Goal: Information Seeking & Learning: Learn about a topic

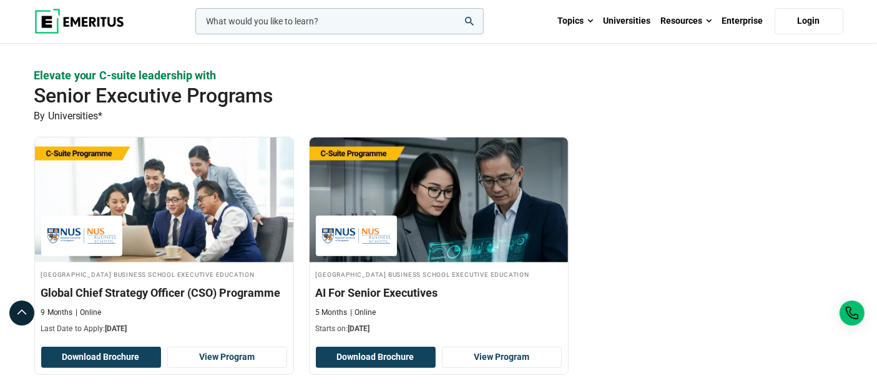
scroll to position [346, 0]
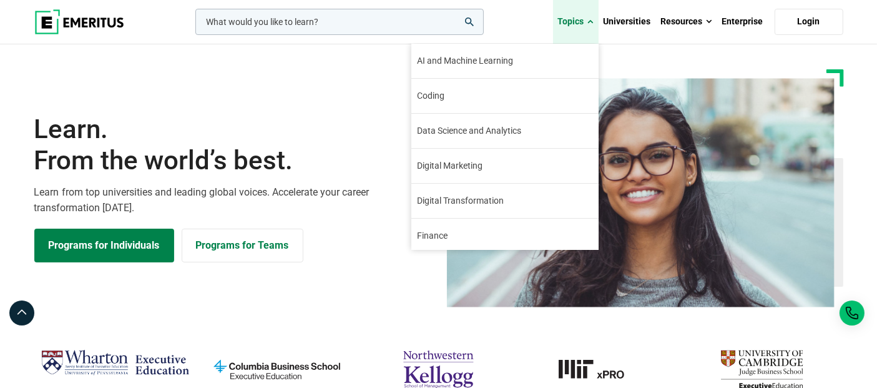
click at [569, 18] on link "Topics" at bounding box center [576, 22] width 46 height 44
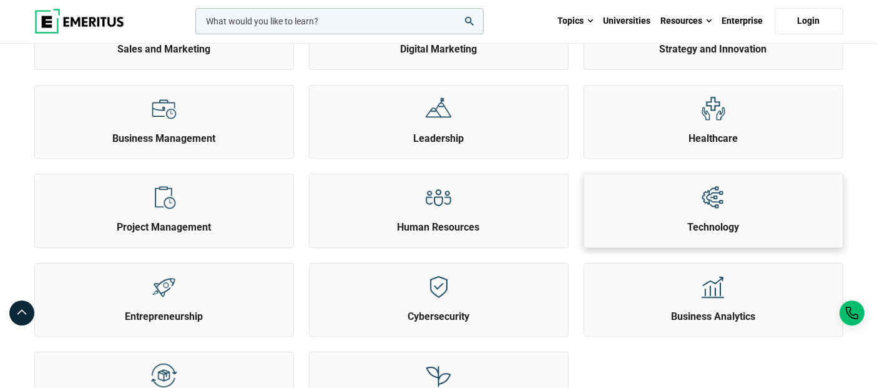
scroll to position [414, 0]
click at [701, 188] on img at bounding box center [713, 197] width 28 height 28
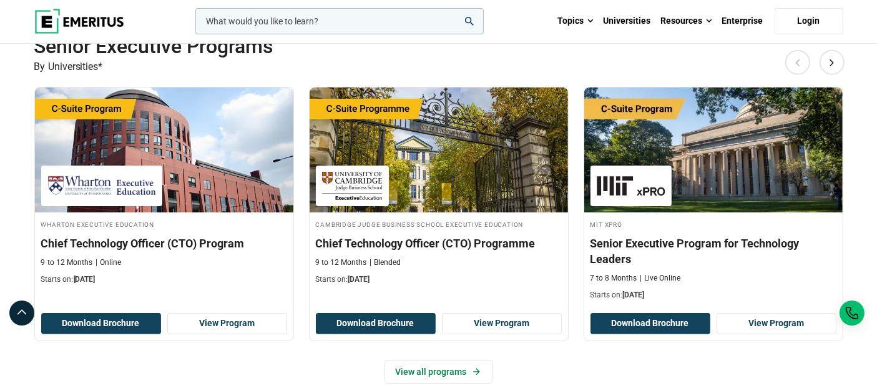
scroll to position [277, 0]
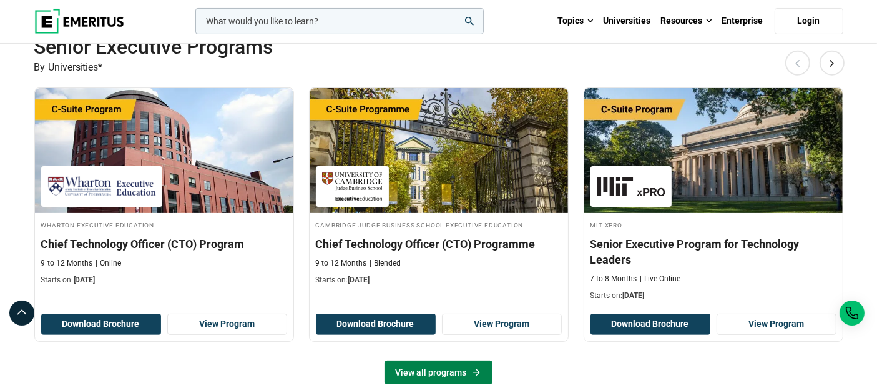
click at [432, 360] on link "View all programs" at bounding box center [439, 372] width 108 height 24
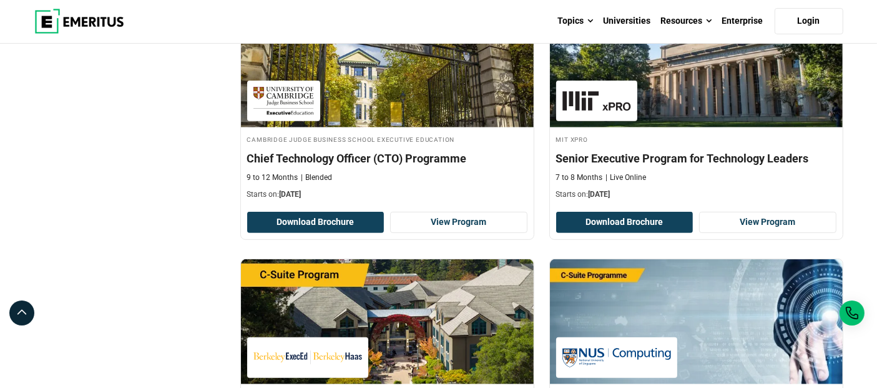
scroll to position [485, 0]
